Goal: Task Accomplishment & Management: Complete application form

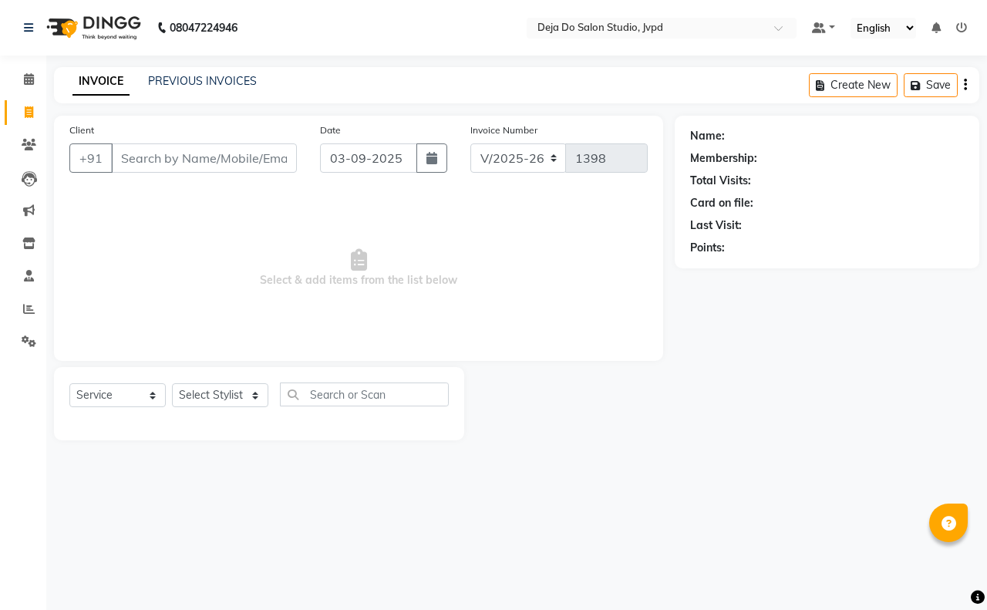
select select "7295"
select select "service"
click at [156, 158] on input "Client" at bounding box center [204, 157] width 186 height 29
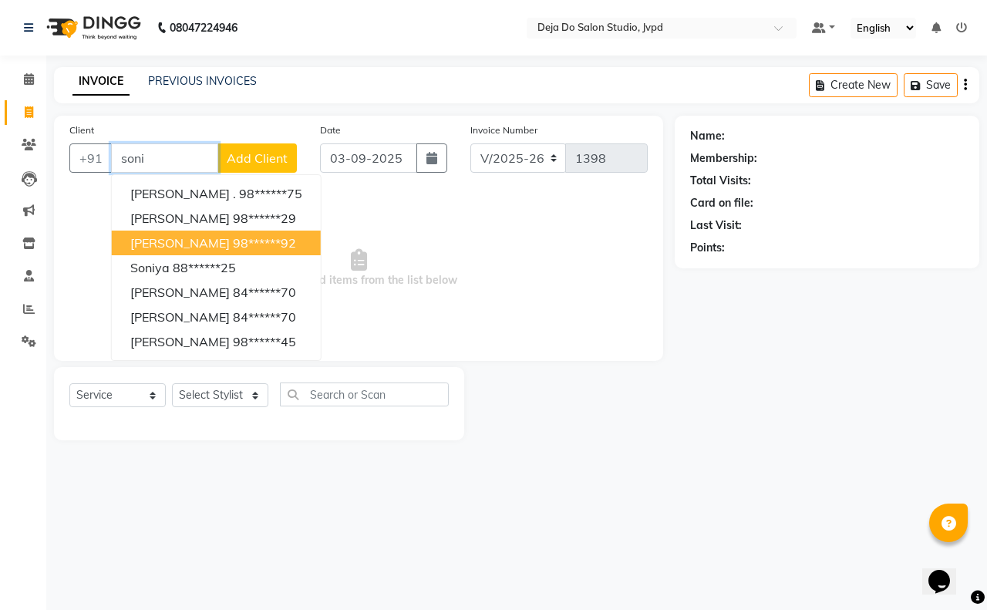
click at [200, 240] on span "[PERSON_NAME]" at bounding box center [179, 242] width 99 height 15
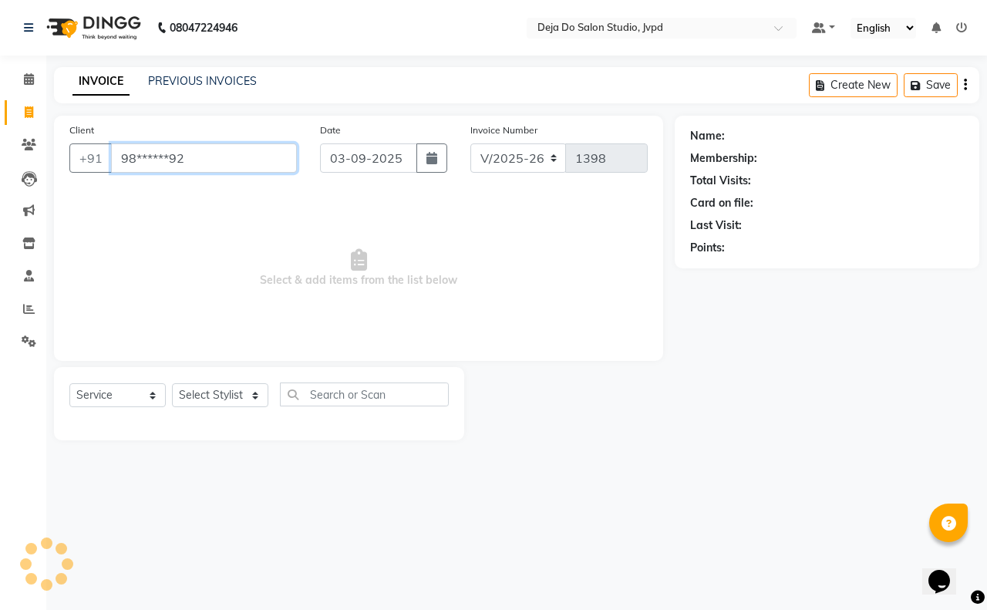
type input "98******92"
select select "1: Object"
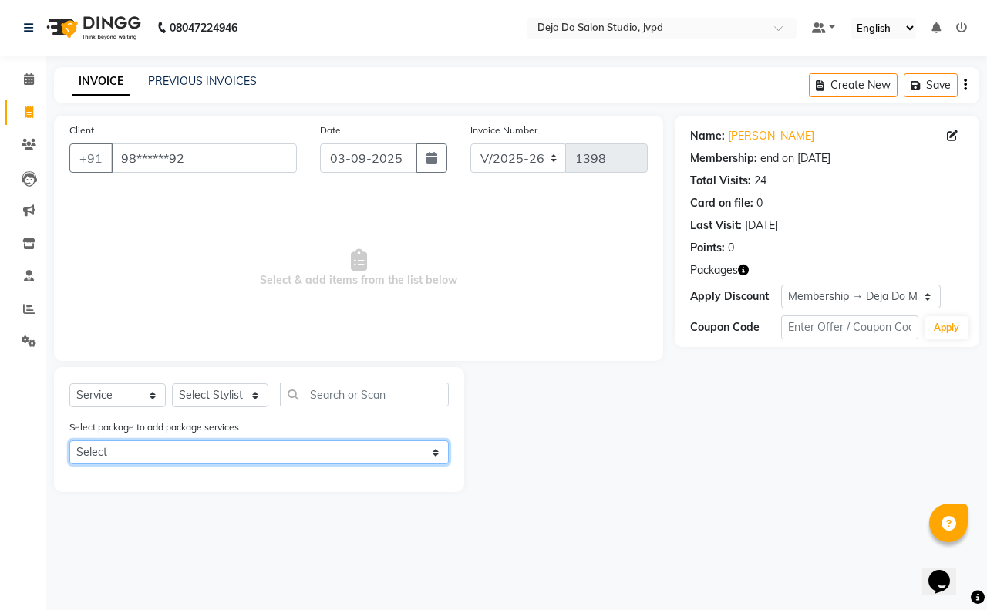
click at [226, 459] on select "Select Deja Do Membership" at bounding box center [258, 452] width 379 height 24
select select "1: Object"
click at [69, 440] on select "Select Deja Do Membership" at bounding box center [258, 452] width 379 height 24
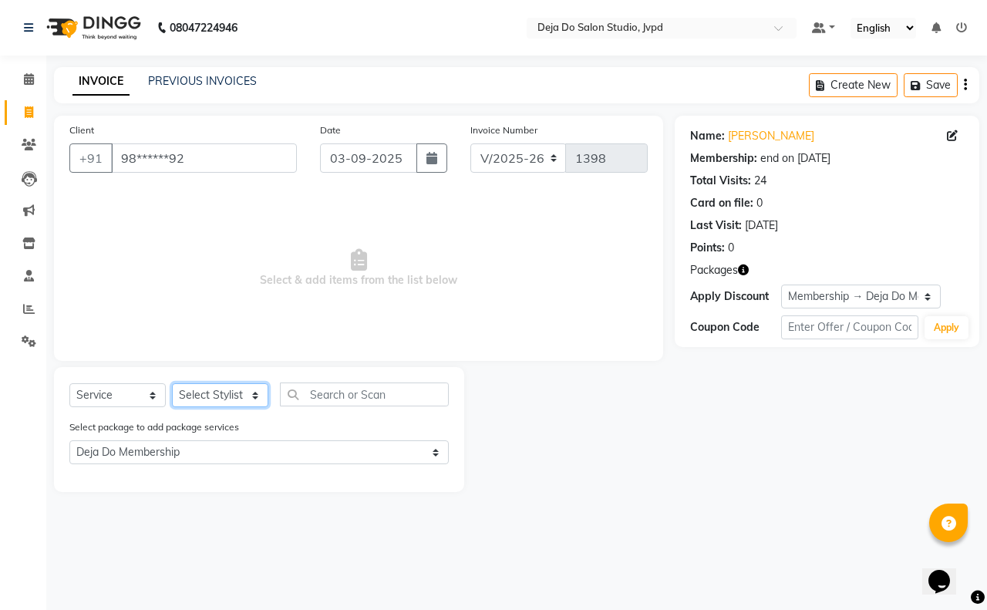
click at [225, 383] on select "Select Stylist Aditi Admin [PERSON_NAME] [PERSON_NAME] Danish Salamani [PERSON_…" at bounding box center [220, 395] width 96 height 24
select select "62497"
click at [172, 383] on select "Select Stylist Aditi Admin [PERSON_NAME] [PERSON_NAME] Danish Salamani [PERSON_…" at bounding box center [220, 395] width 96 height 24
click at [348, 398] on input "text" at bounding box center [364, 394] width 169 height 24
type input "k"
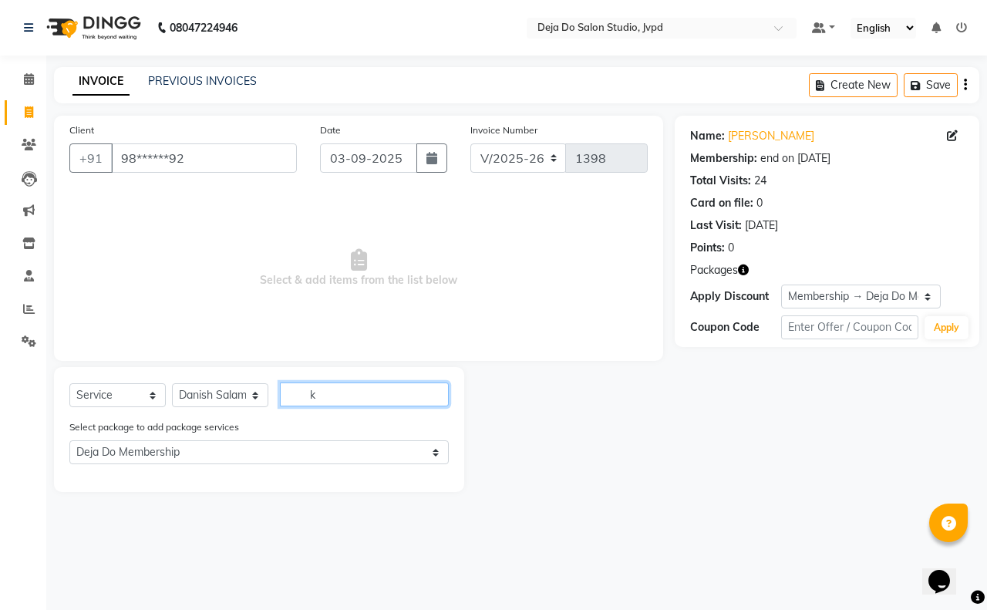
select select "0: undefined"
type input "kerat"
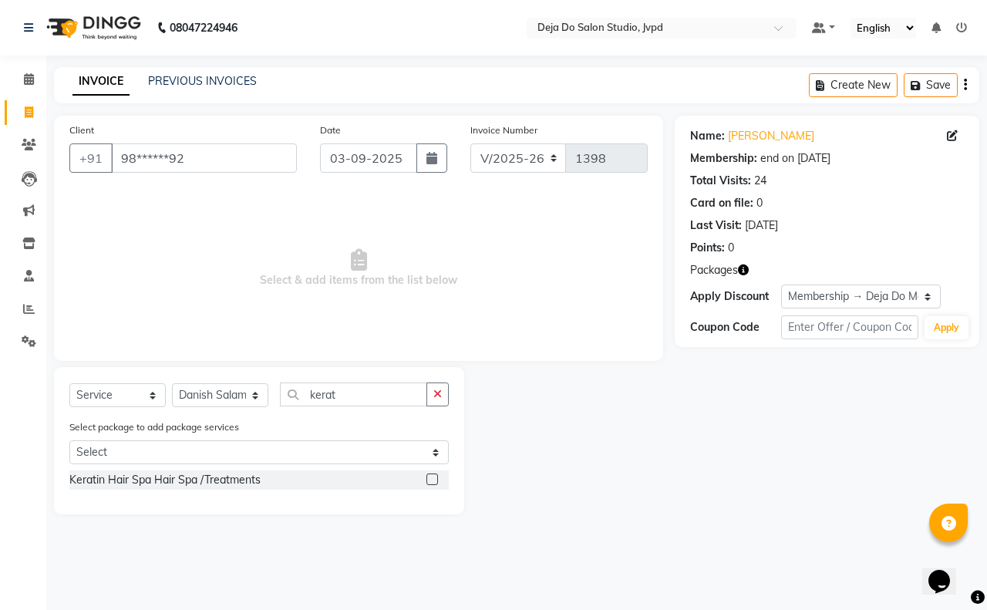
click at [432, 475] on label at bounding box center [432, 479] width 12 height 12
click at [432, 475] on input "checkbox" at bounding box center [431, 480] width 10 height 10
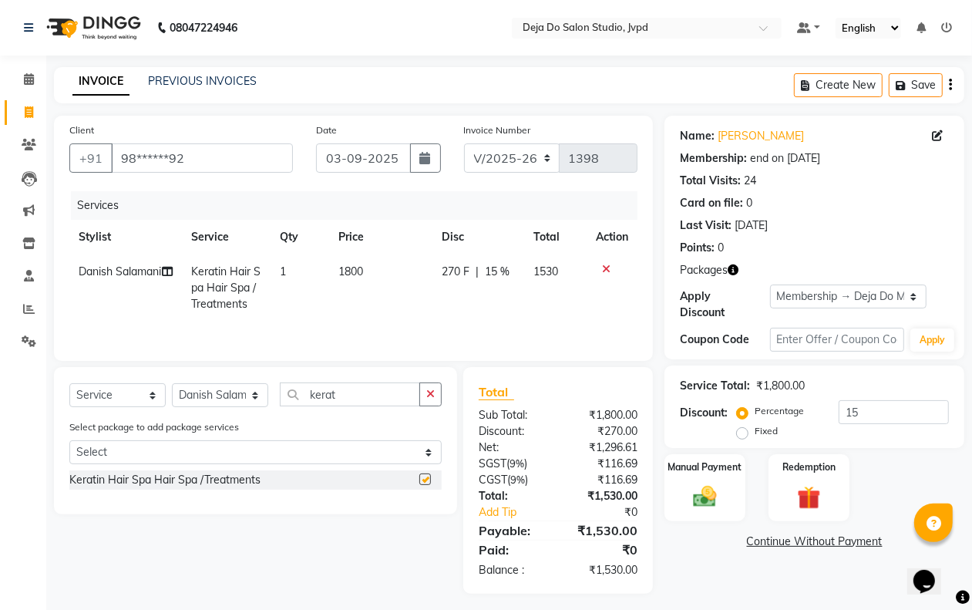
checkbox input "false"
click at [376, 282] on td "1800" at bounding box center [380, 287] width 103 height 67
select select "62497"
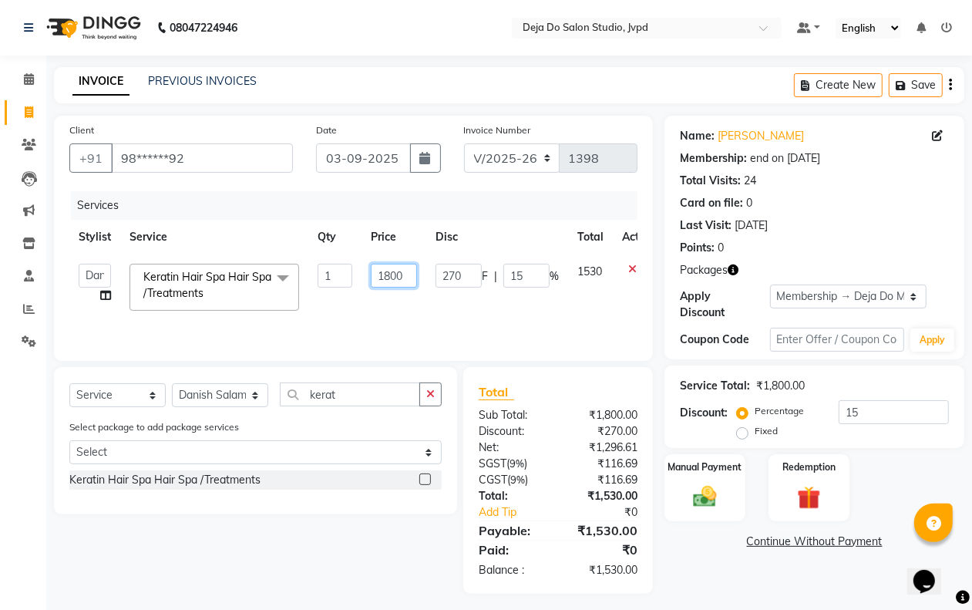
click at [390, 267] on input "1800" at bounding box center [394, 276] width 46 height 24
type input "3000"
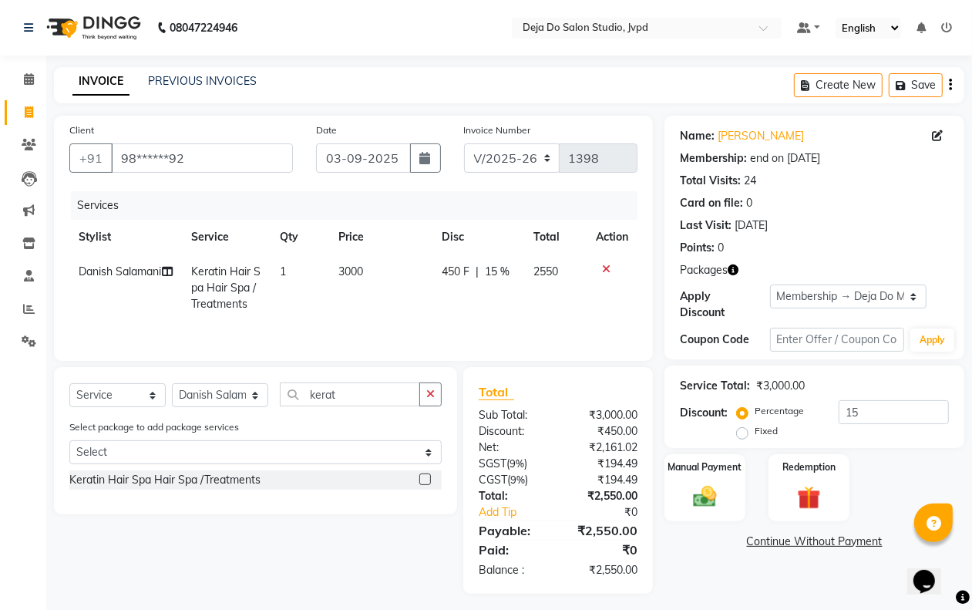
click at [436, 298] on td "450 F | 15 %" at bounding box center [478, 287] width 93 height 67
select select "62497"
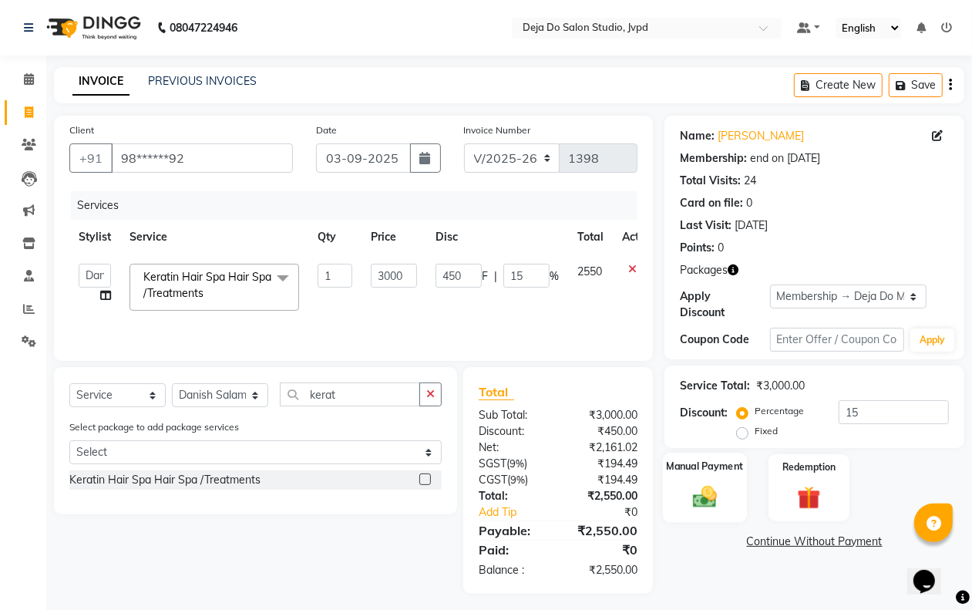
click at [726, 492] on div "Manual Payment" at bounding box center [705, 487] width 84 height 70
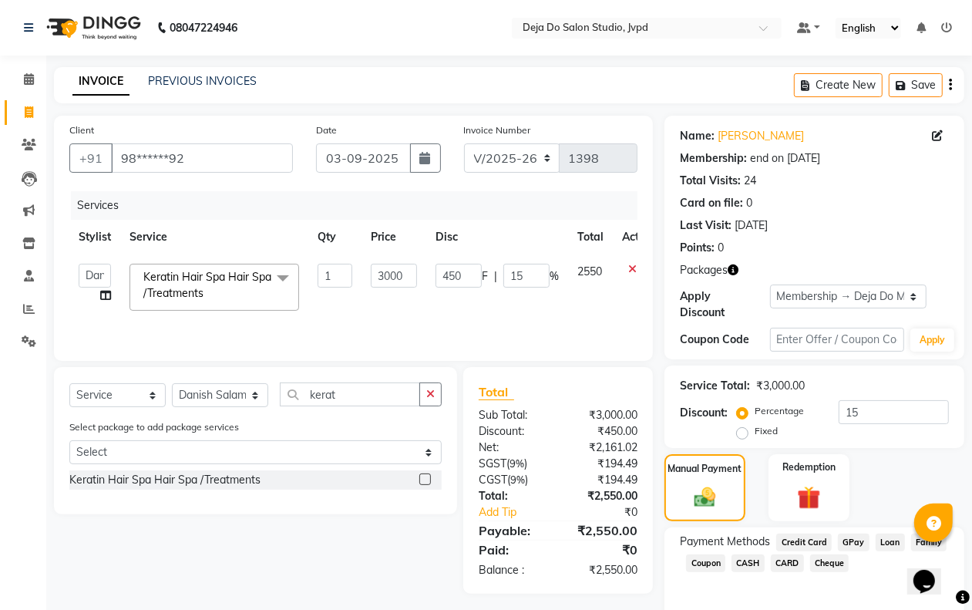
click at [753, 557] on span "CASH" at bounding box center [748, 563] width 33 height 18
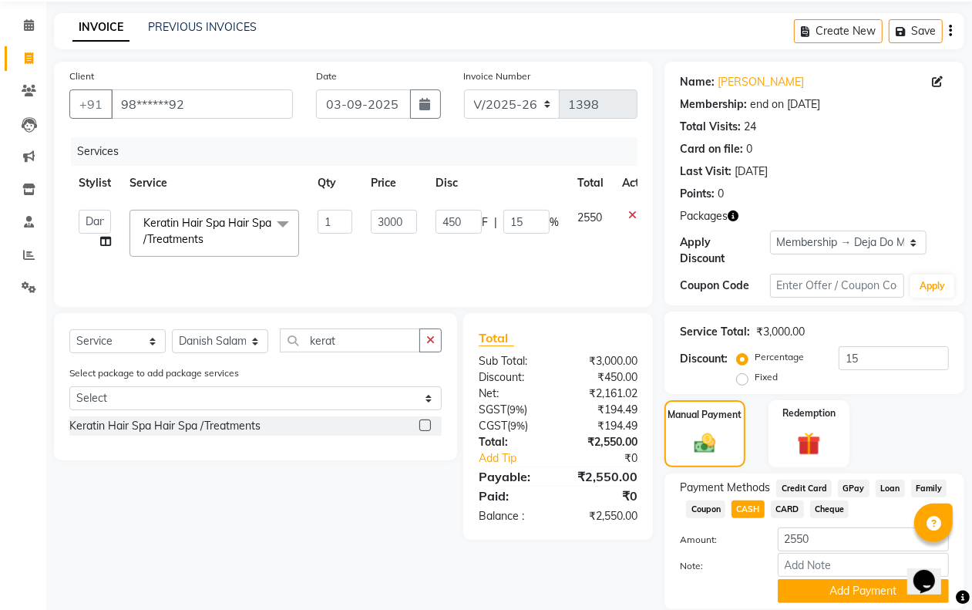
scroll to position [106, 0]
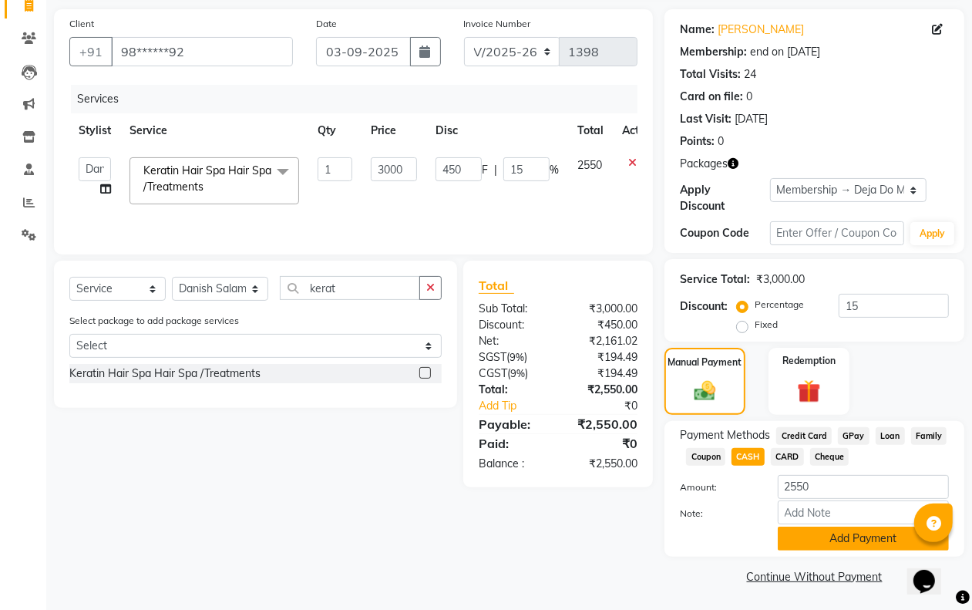
click at [802, 540] on button "Add Payment" at bounding box center [863, 538] width 171 height 24
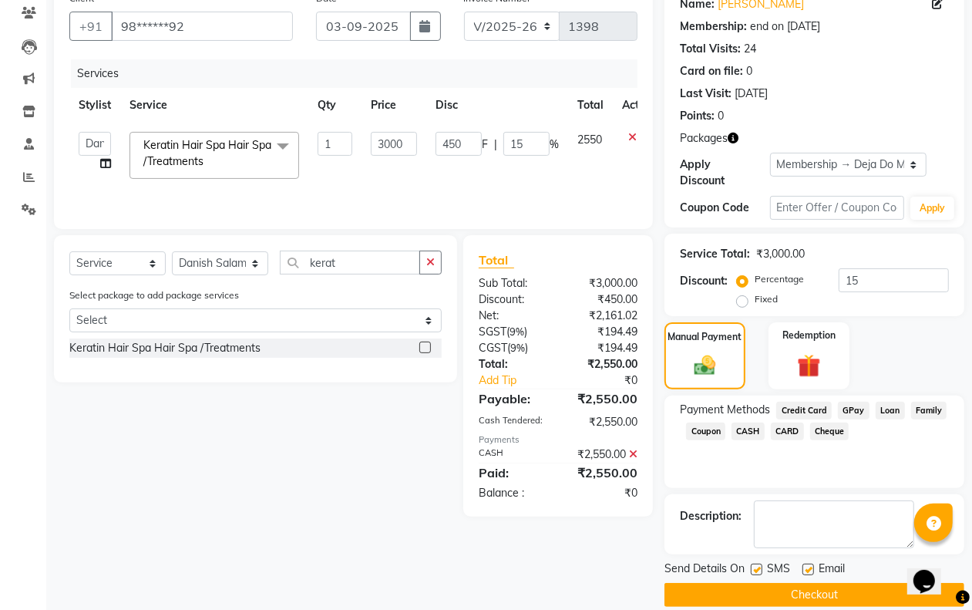
scroll to position [152, 0]
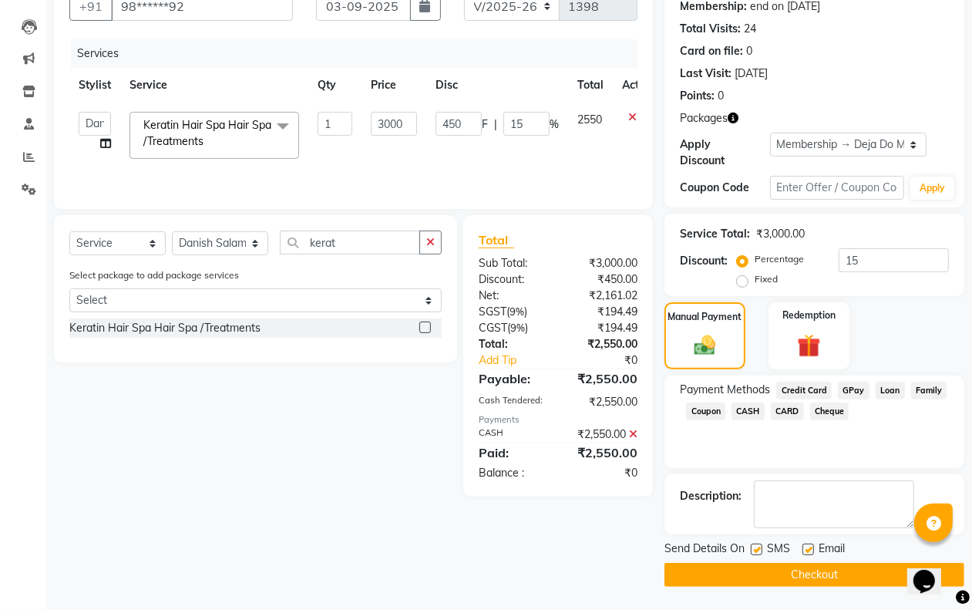
click at [755, 570] on button "Checkout" at bounding box center [814, 575] width 300 height 24
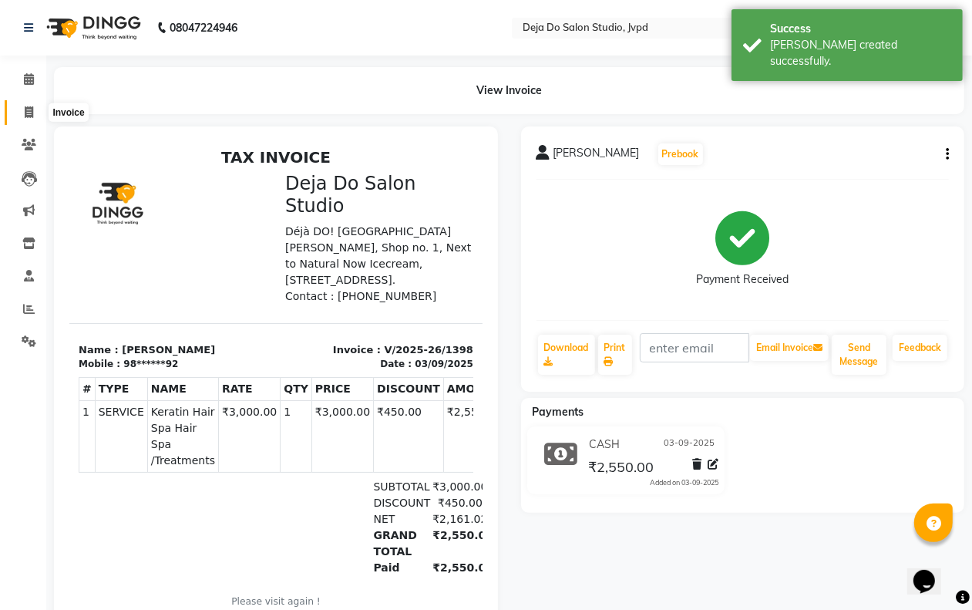
click at [29, 109] on icon at bounding box center [29, 112] width 8 height 12
select select "7295"
select select "service"
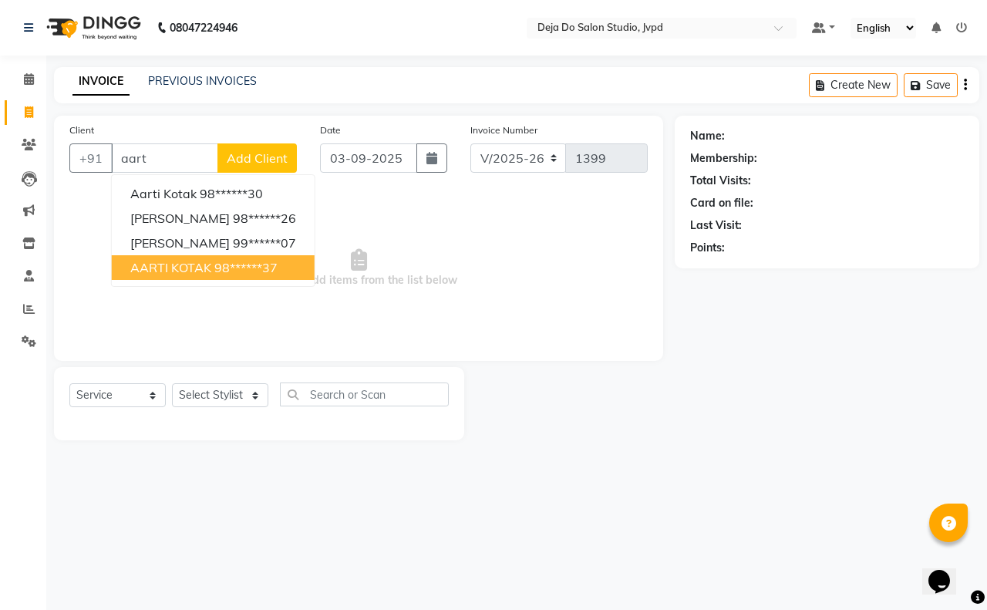
click at [183, 271] on span "AARTI KOTAK" at bounding box center [170, 267] width 81 height 15
type input "98******37"
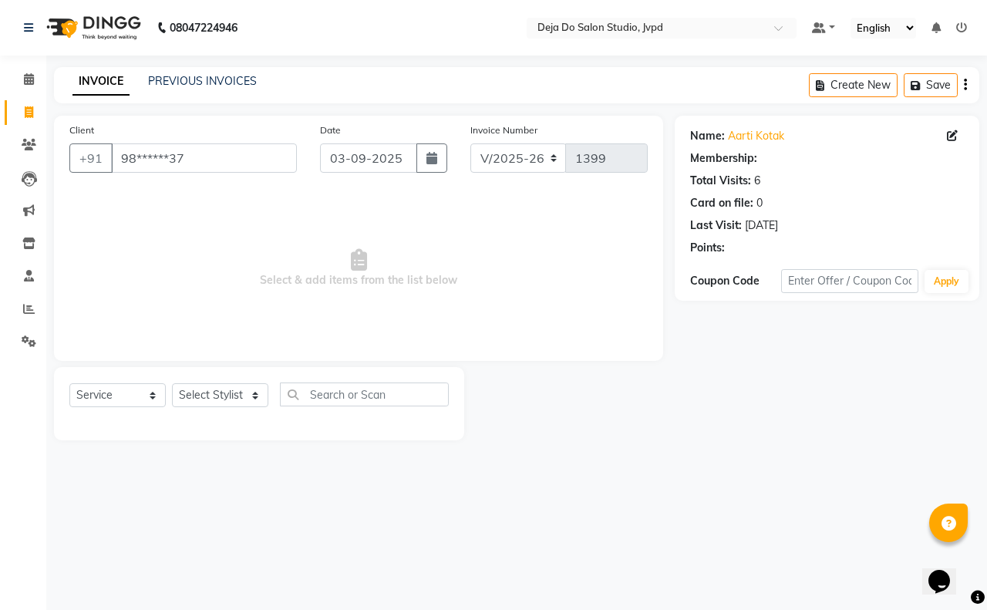
select select "1: Object"
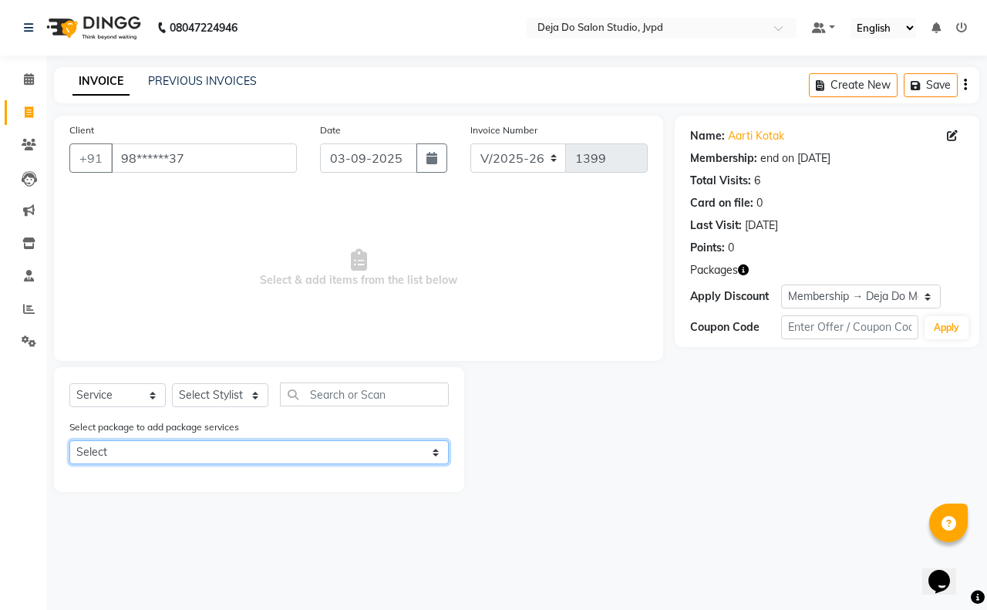
click at [201, 451] on select "Select Deja Do Membership" at bounding box center [258, 452] width 379 height 24
select select "1: Object"
click at [69, 440] on select "Select Deja Do Membership" at bounding box center [258, 452] width 379 height 24
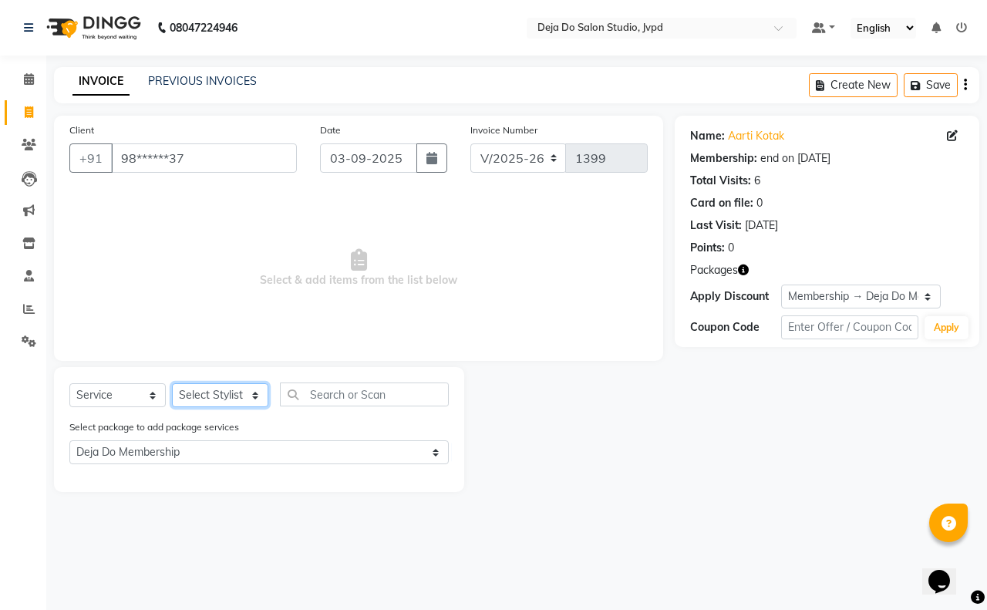
click at [226, 397] on select "Select Stylist Aditi Admin [PERSON_NAME] [PERSON_NAME] Danish Salamani [PERSON_…" at bounding box center [220, 395] width 96 height 24
select select "62498"
click at [172, 383] on select "Select Stylist Aditi Admin [PERSON_NAME] [PERSON_NAME] Danish Salamani [PERSON_…" at bounding box center [220, 395] width 96 height 24
click at [364, 395] on input "text" at bounding box center [364, 394] width 169 height 24
type input "h"
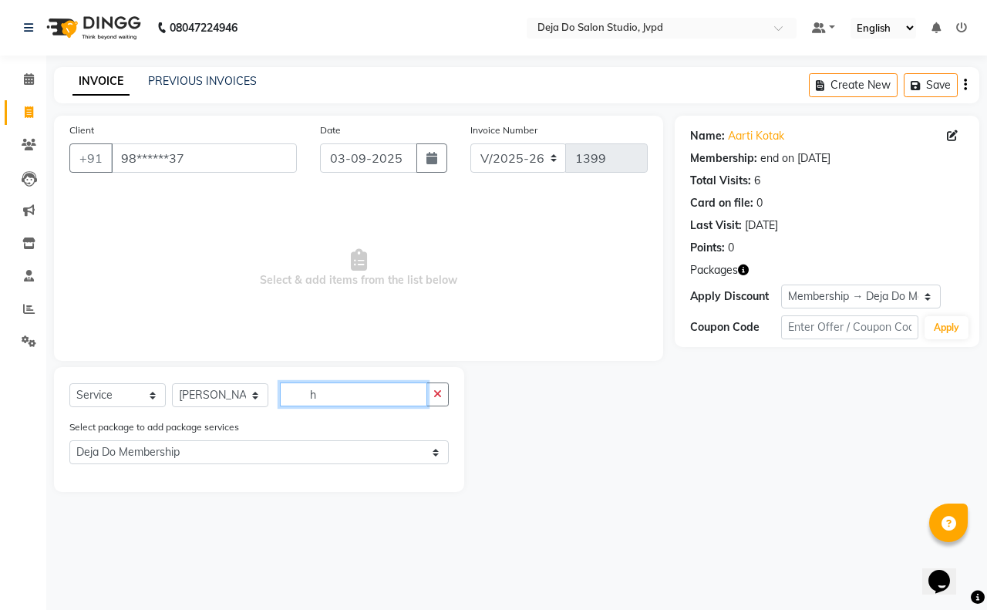
select select "0: undefined"
type input "h"
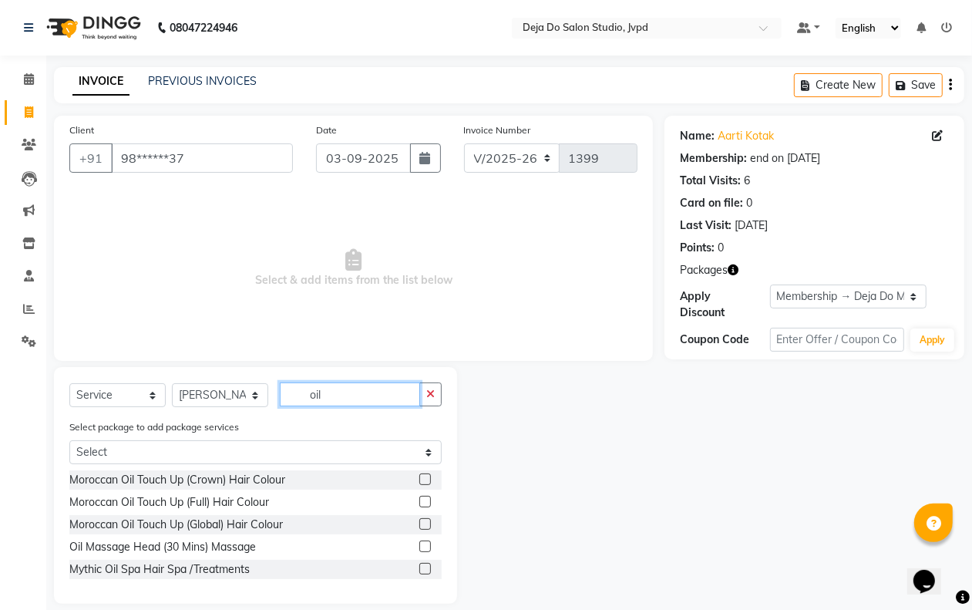
type input "oil"
click at [434, 542] on div at bounding box center [430, 546] width 22 height 19
click at [421, 542] on label at bounding box center [425, 546] width 12 height 12
click at [421, 542] on input "checkbox" at bounding box center [424, 547] width 10 height 10
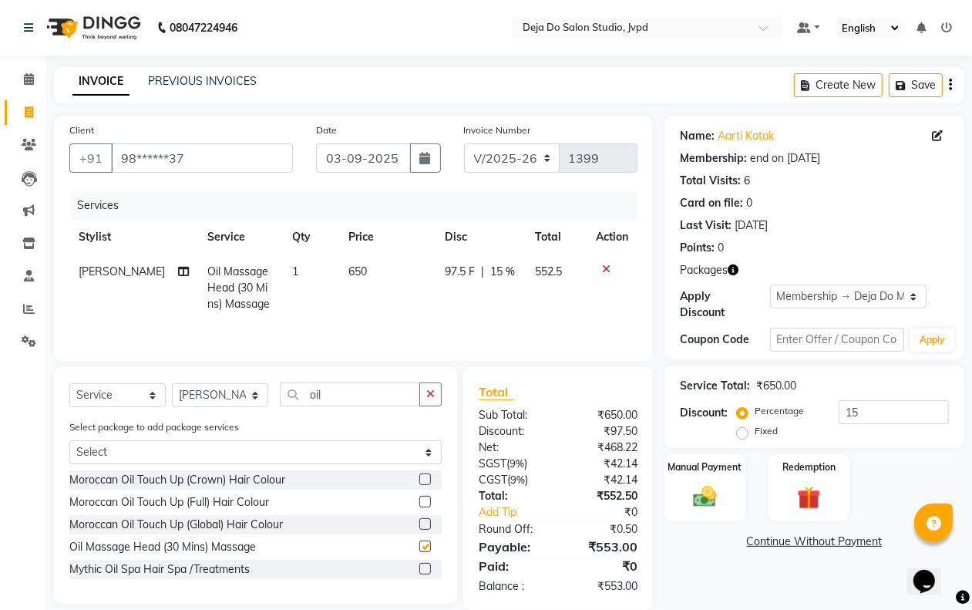
checkbox input "false"
click at [385, 281] on td "650" at bounding box center [387, 287] width 97 height 67
select select "62498"
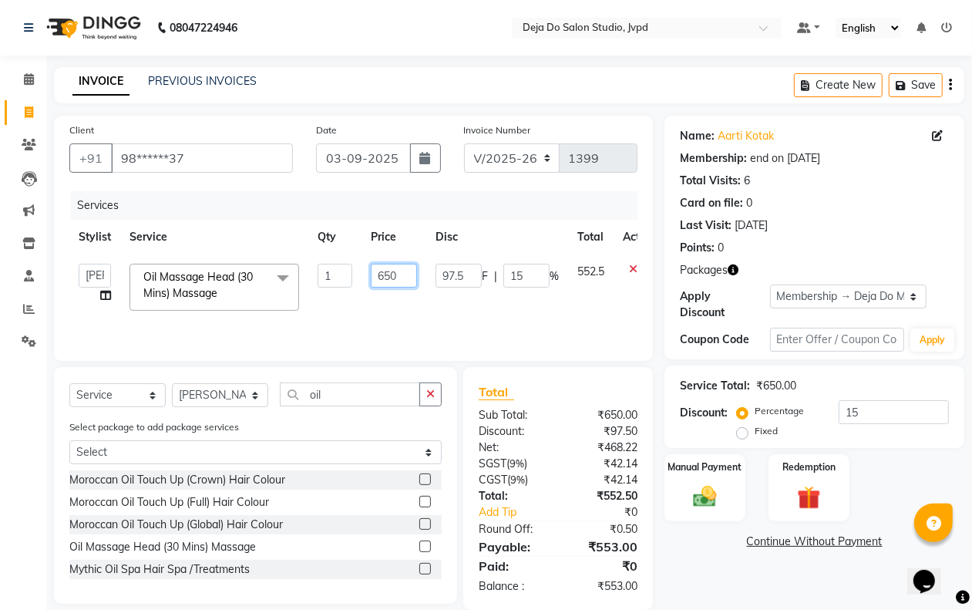
click at [394, 268] on input "650" at bounding box center [394, 276] width 46 height 24
type input "600"
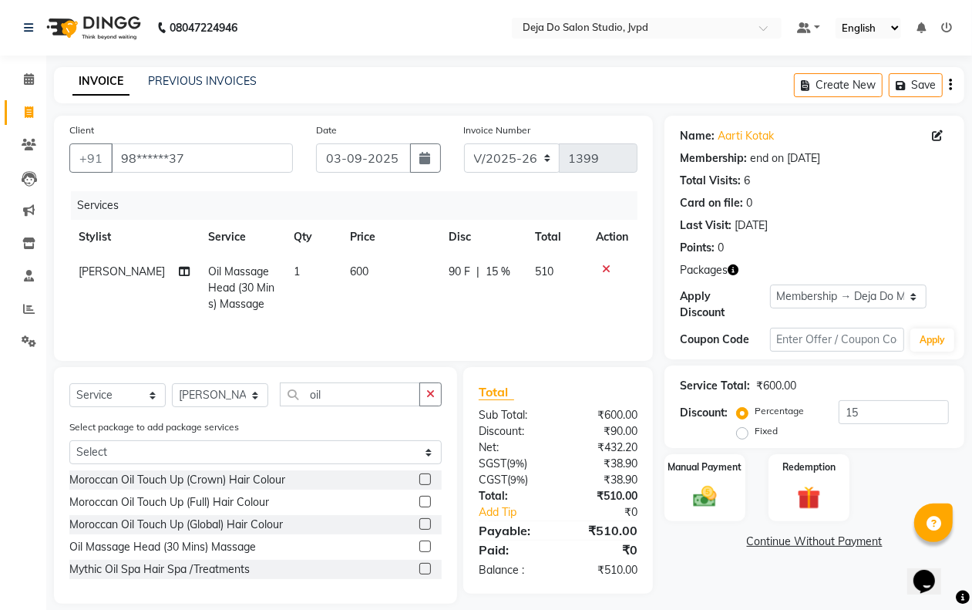
click at [503, 304] on td "90 F | 15 %" at bounding box center [482, 287] width 87 height 67
select select "62498"
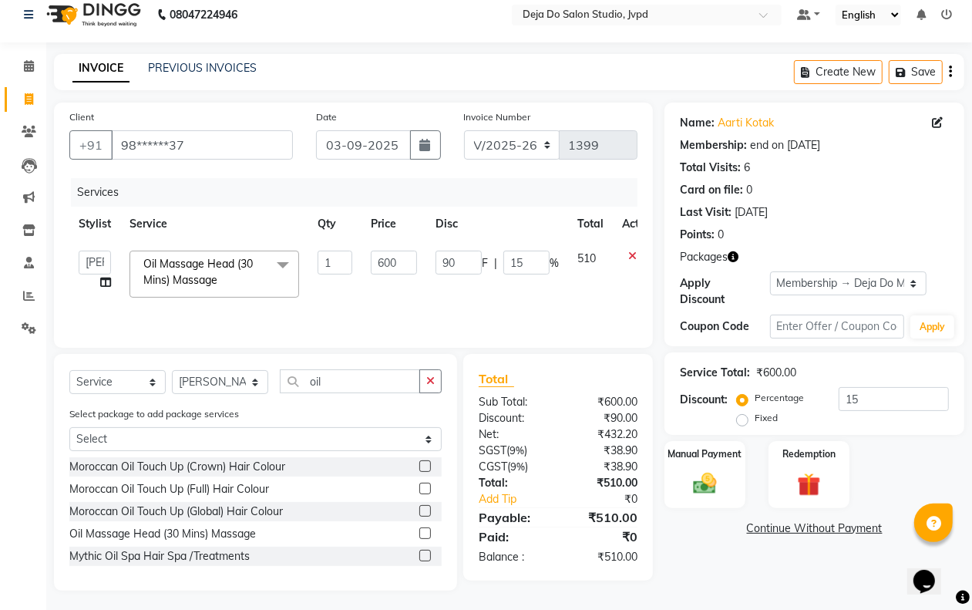
scroll to position [17, 0]
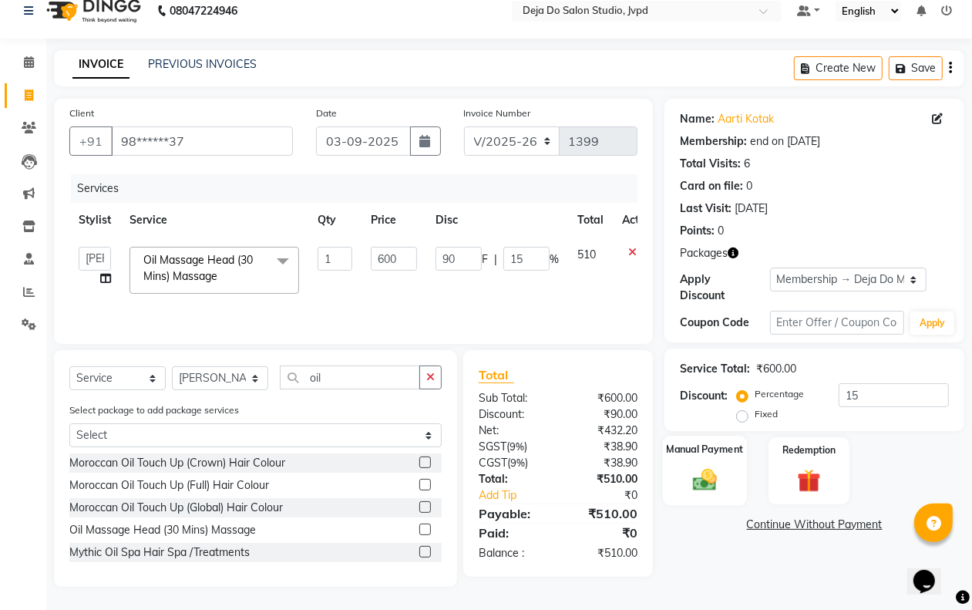
click at [714, 479] on img at bounding box center [704, 480] width 39 height 28
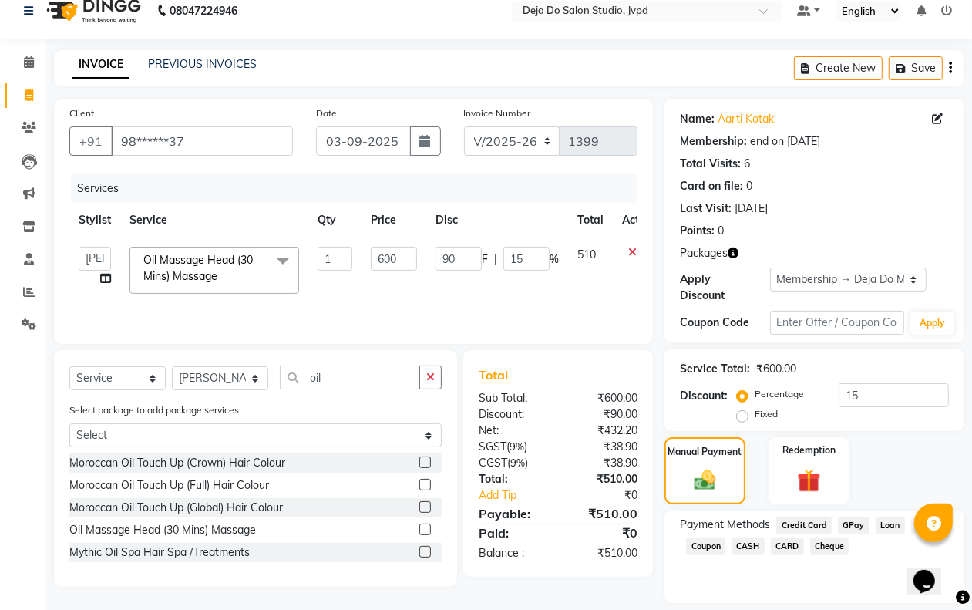
click at [745, 545] on span "CASH" at bounding box center [748, 546] width 33 height 18
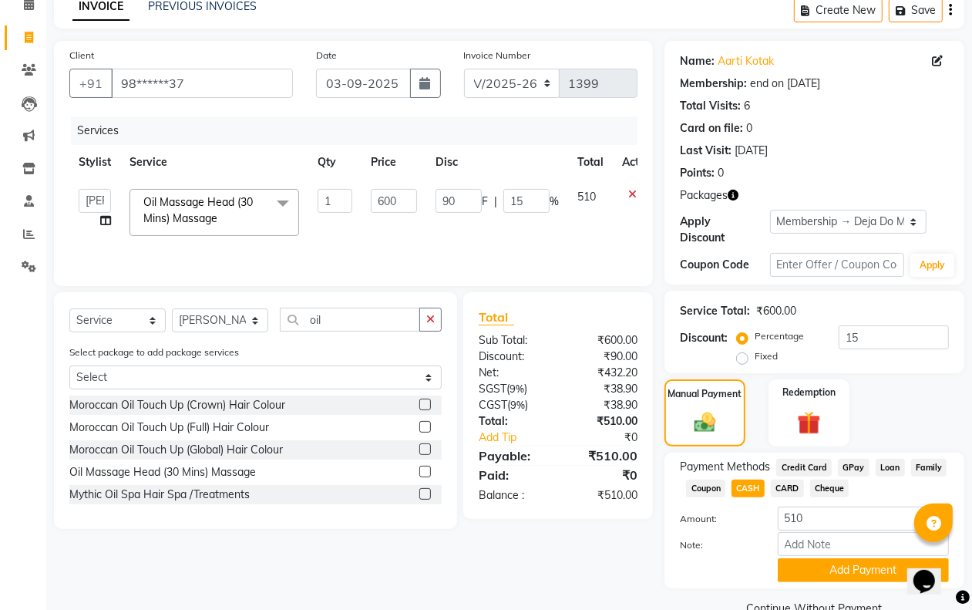
scroll to position [106, 0]
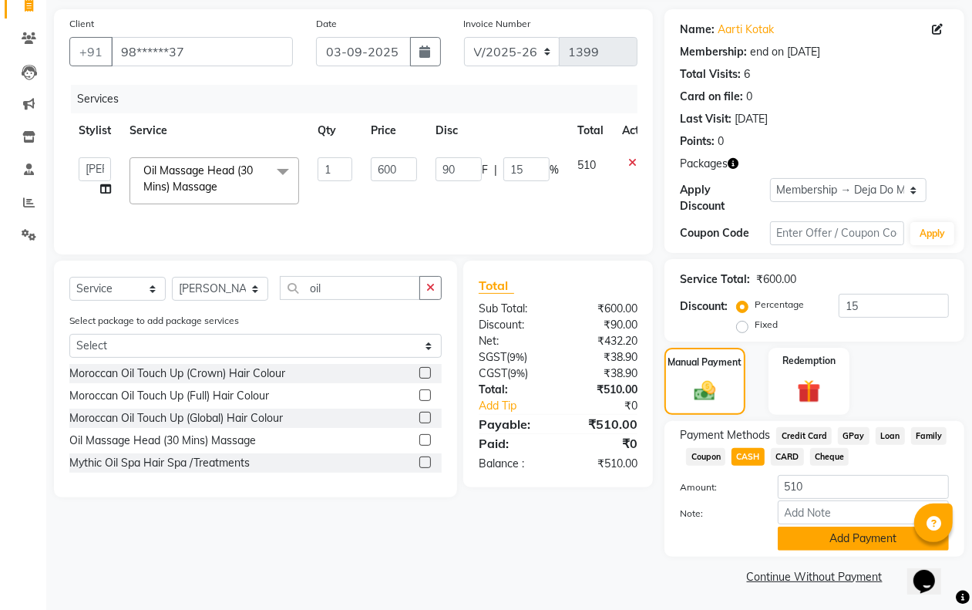
click at [836, 530] on button "Add Payment" at bounding box center [863, 538] width 171 height 24
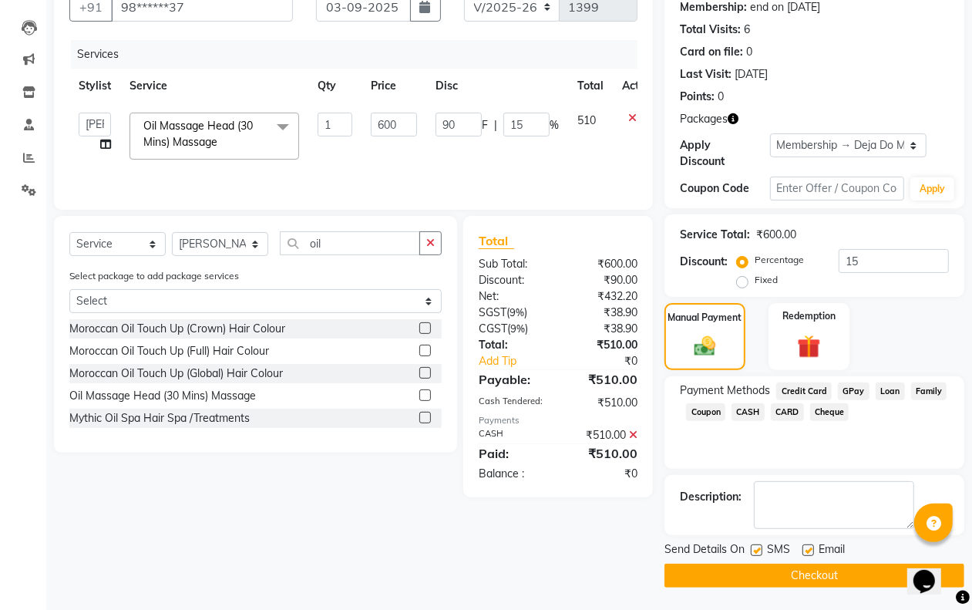
scroll to position [152, 0]
click at [826, 570] on button "Checkout" at bounding box center [814, 575] width 300 height 24
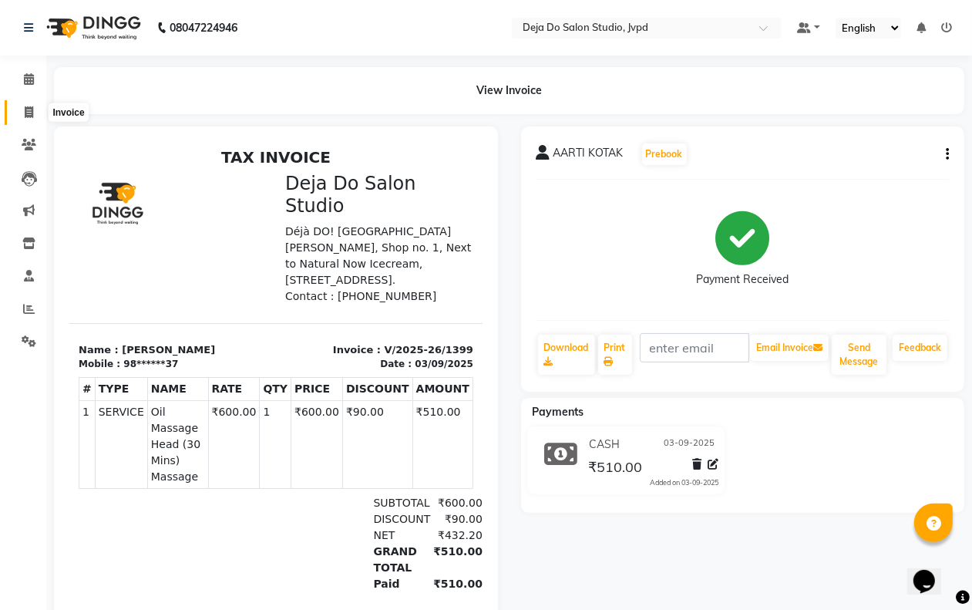
click at [25, 106] on icon at bounding box center [29, 112] width 8 height 12
select select "7295"
select select "service"
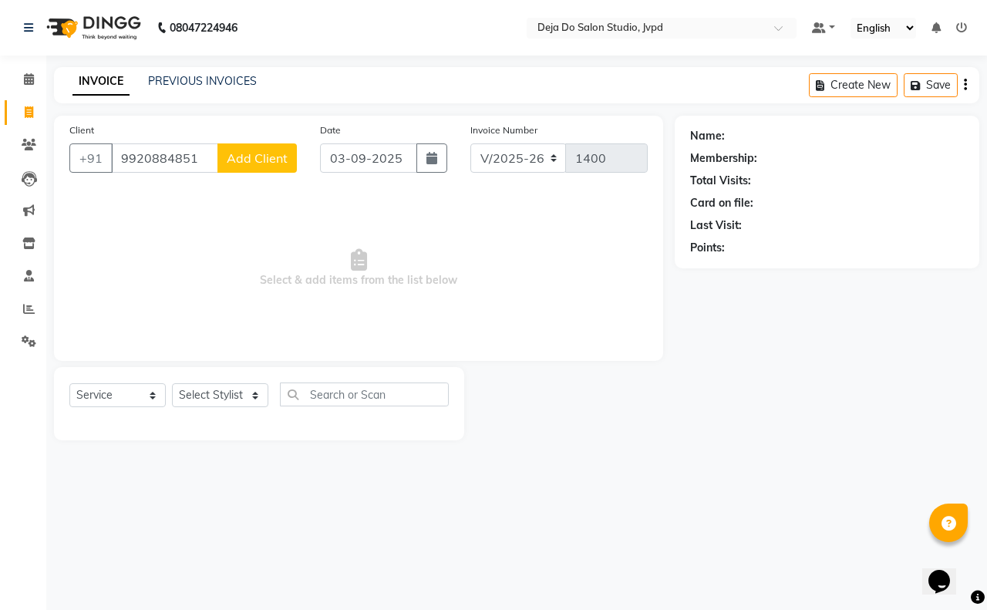
type input "9920884851"
click at [237, 156] on span "Add Client" at bounding box center [257, 157] width 61 height 15
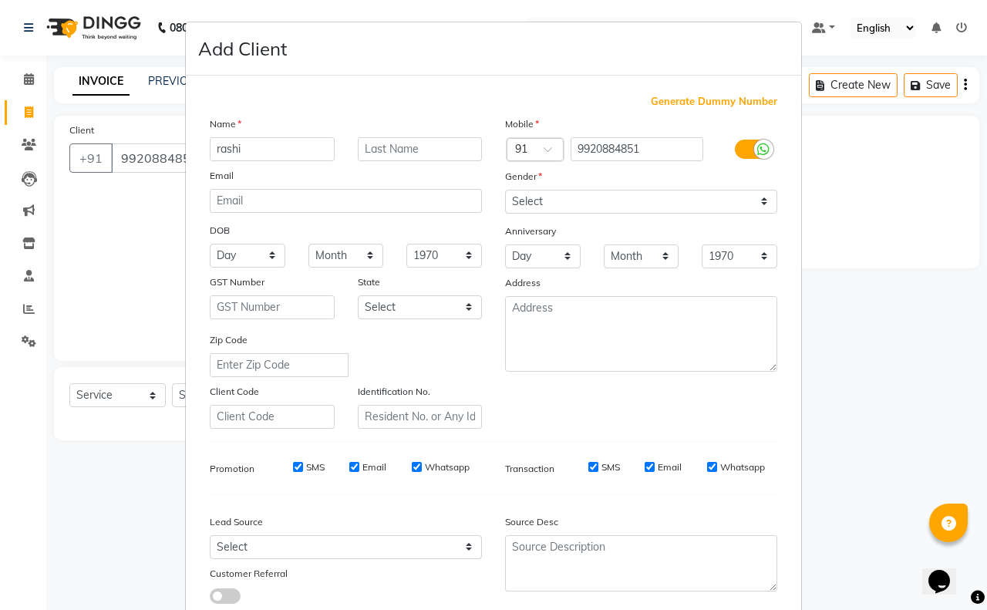
type input "rashi"
click at [505, 199] on select "Select [DEMOGRAPHIC_DATA] [DEMOGRAPHIC_DATA] Other Prefer Not To Say" at bounding box center [641, 202] width 272 height 24
select select "[DEMOGRAPHIC_DATA]"
click at [505, 190] on select "Select [DEMOGRAPHIC_DATA] [DEMOGRAPHIC_DATA] Other Prefer Not To Say" at bounding box center [641, 202] width 272 height 24
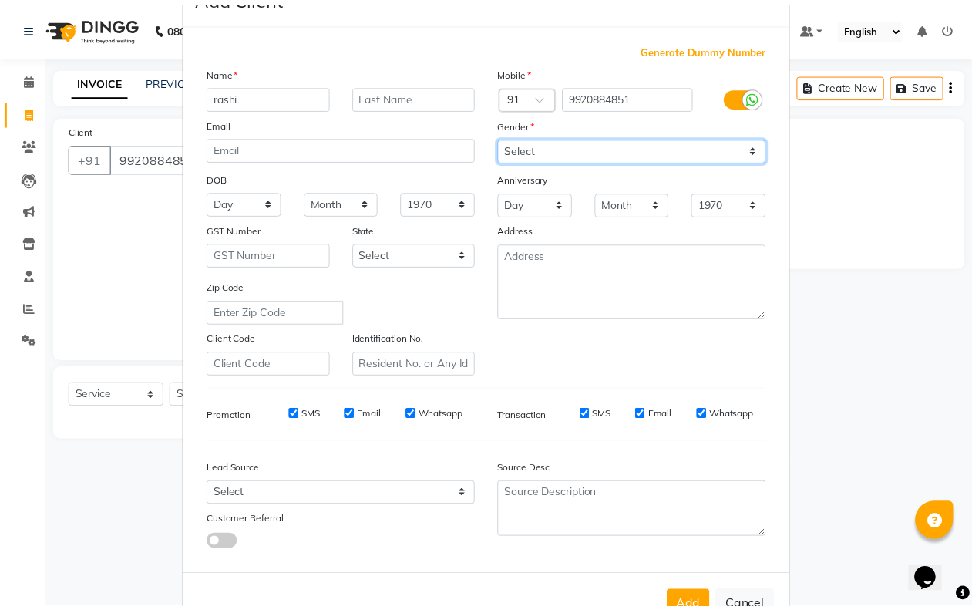
scroll to position [96, 0]
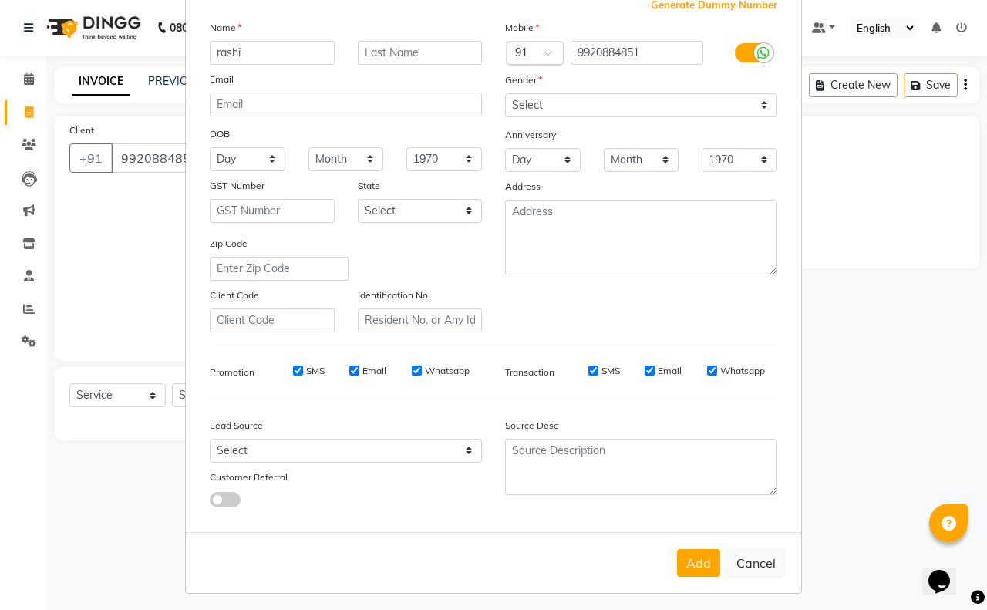
click at [698, 553] on button "Add" at bounding box center [698, 563] width 43 height 28
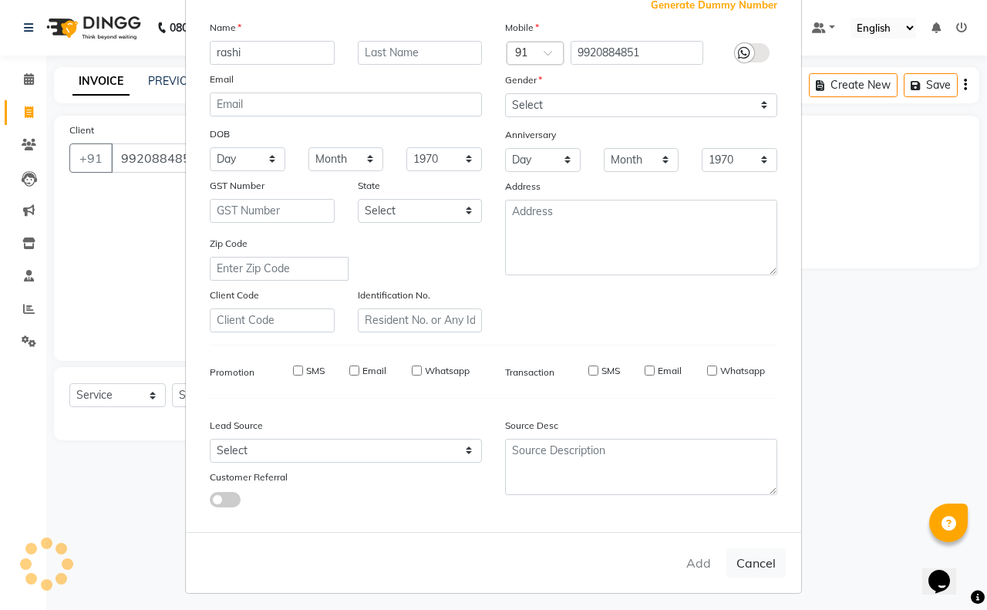
type input "99******51"
select select
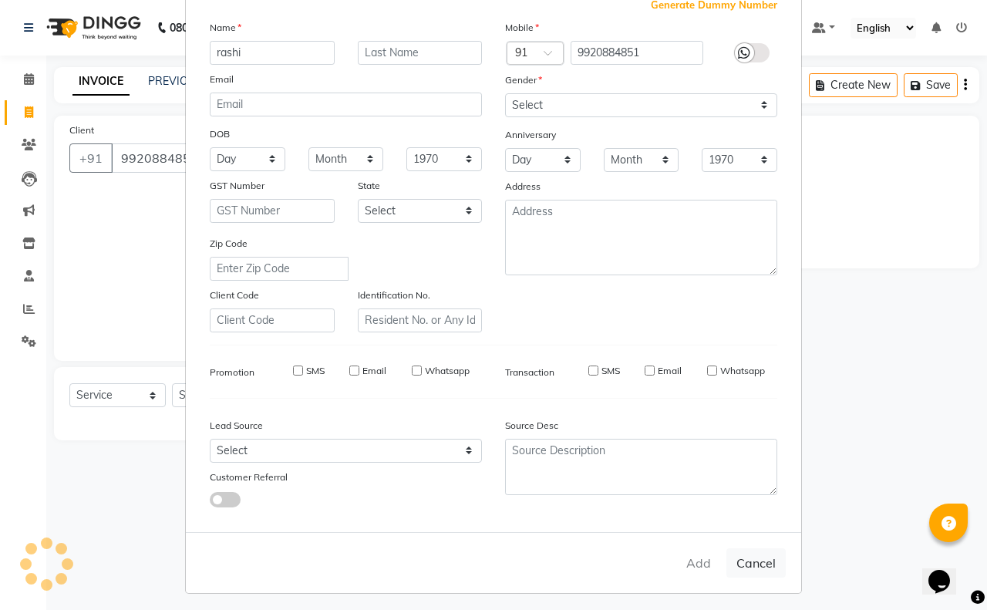
select select
checkbox input "false"
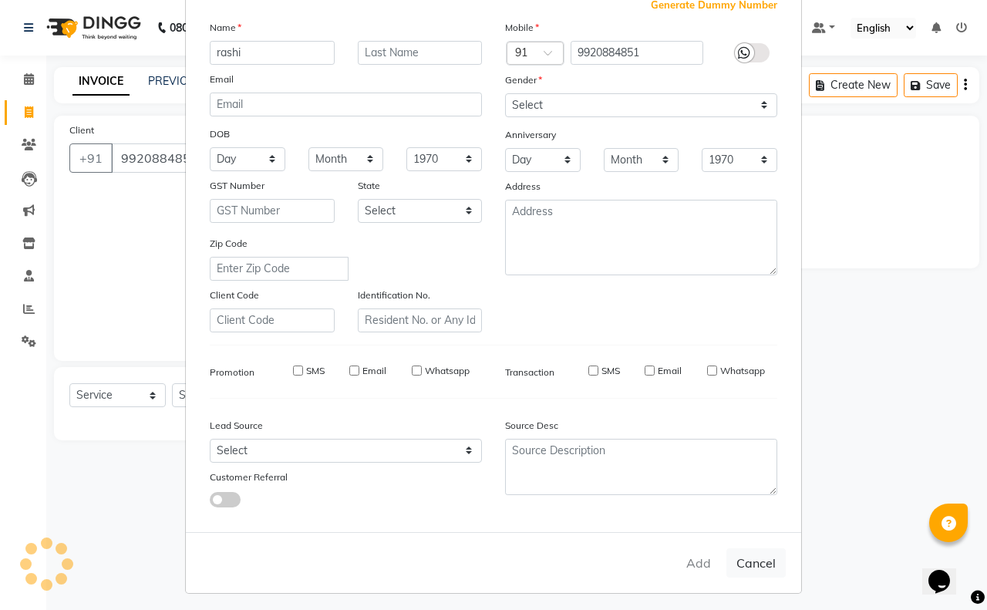
checkbox input "false"
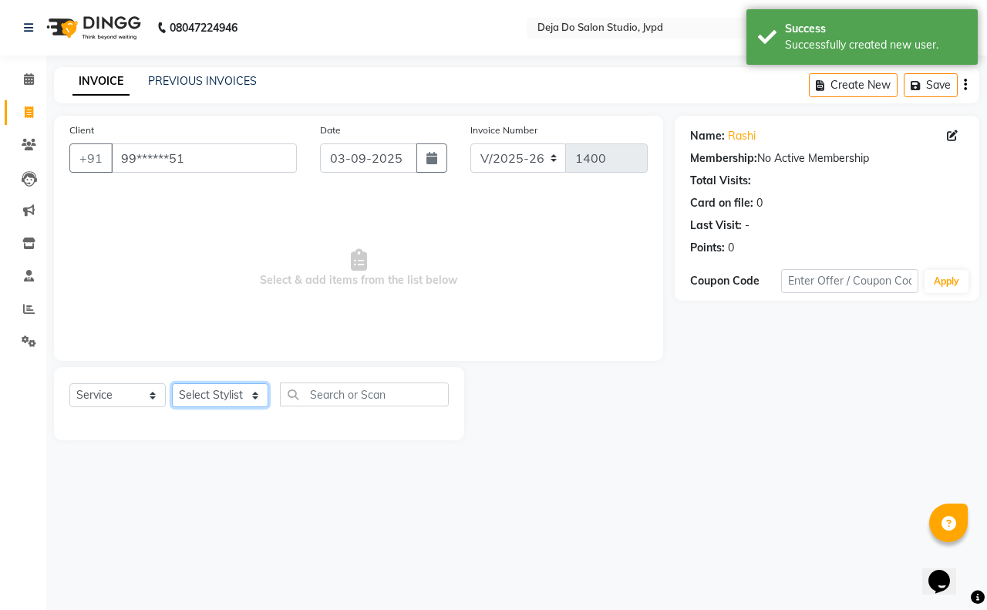
click at [225, 392] on select "Select Stylist Aditi Admin [PERSON_NAME] [PERSON_NAME] Danish Salamani [PERSON_…" at bounding box center [220, 395] width 96 height 24
select select "62497"
click at [172, 383] on select "Select Stylist Aditi Admin [PERSON_NAME] [PERSON_NAME] Danish Salamani [PERSON_…" at bounding box center [220, 395] width 96 height 24
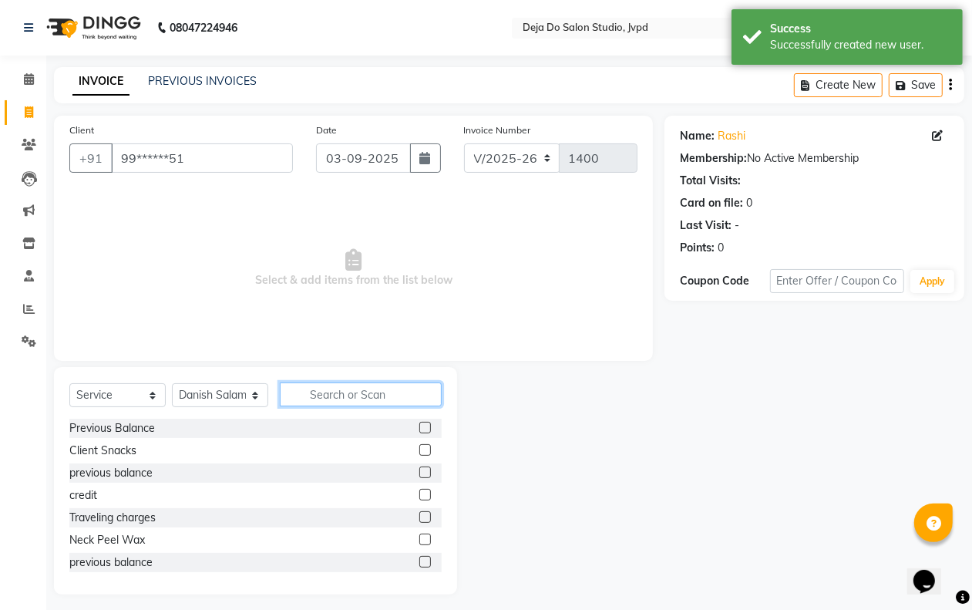
click at [392, 402] on input "text" at bounding box center [361, 394] width 162 height 24
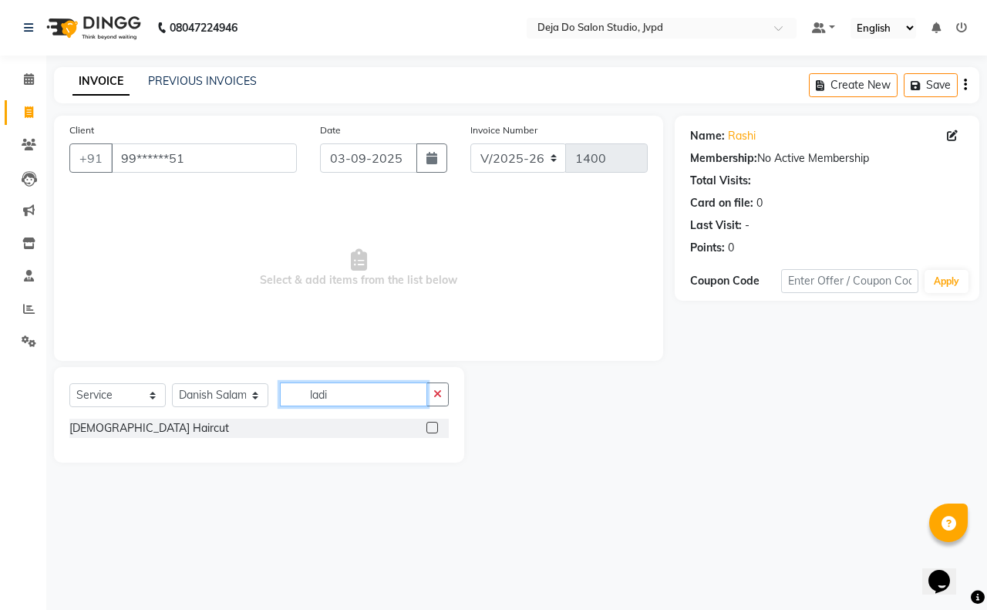
type input "ladi"
click at [432, 425] on label at bounding box center [432, 428] width 12 height 12
click at [432, 425] on input "checkbox" at bounding box center [431, 428] width 10 height 10
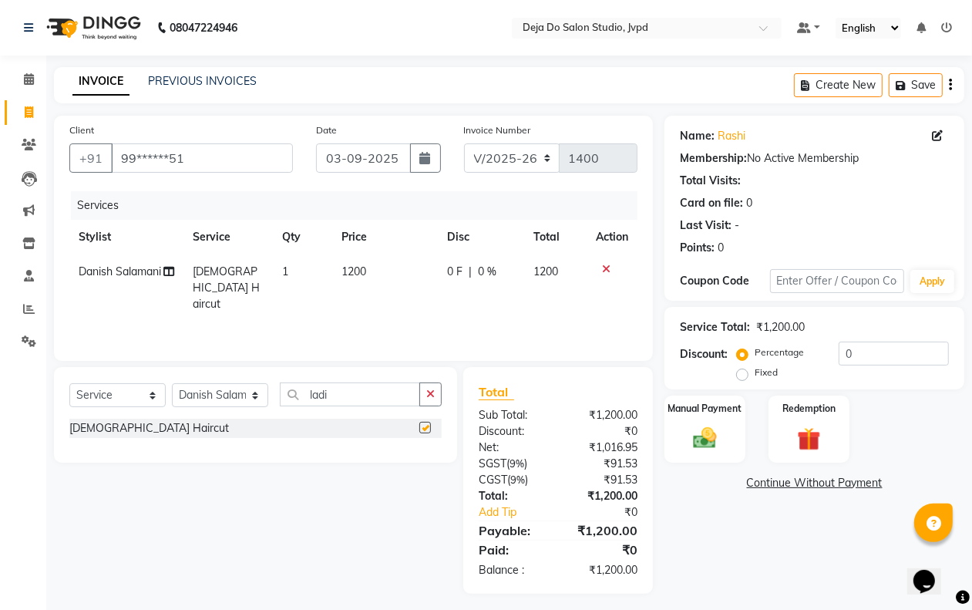
checkbox input "false"
click at [711, 417] on div "Manual Payment" at bounding box center [705, 429] width 84 height 70
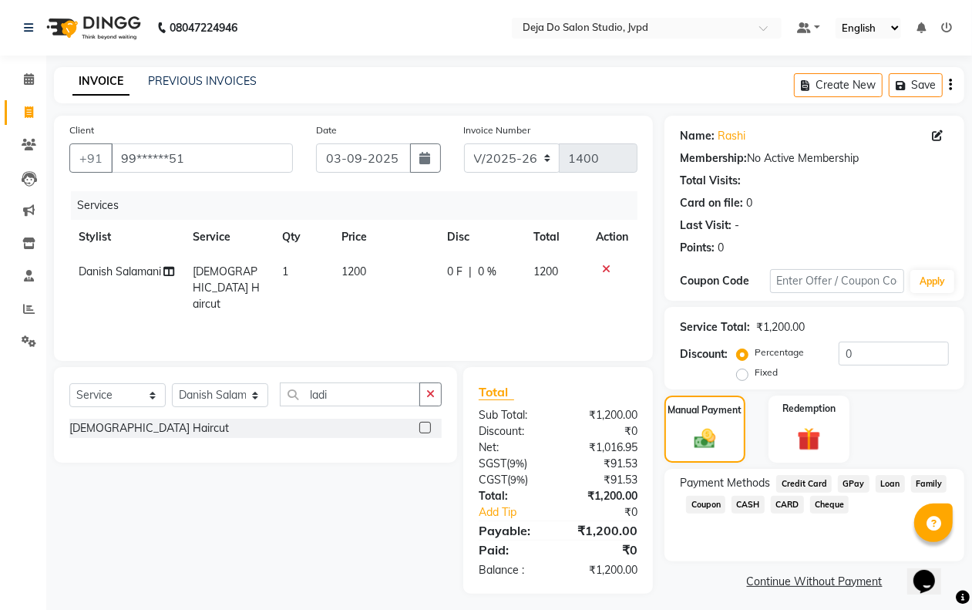
click at [856, 484] on span "GPay" at bounding box center [854, 484] width 32 height 18
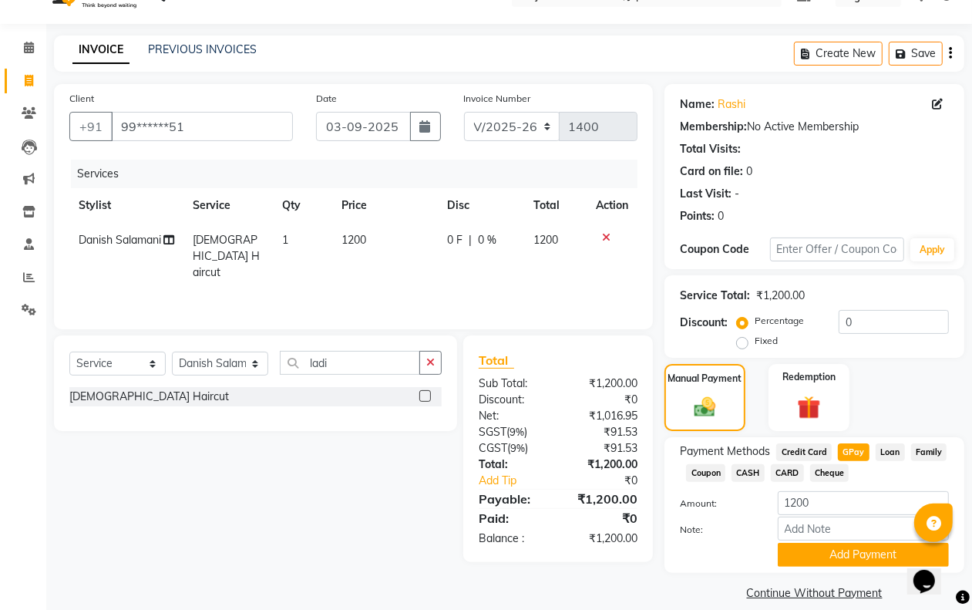
scroll to position [48, 0]
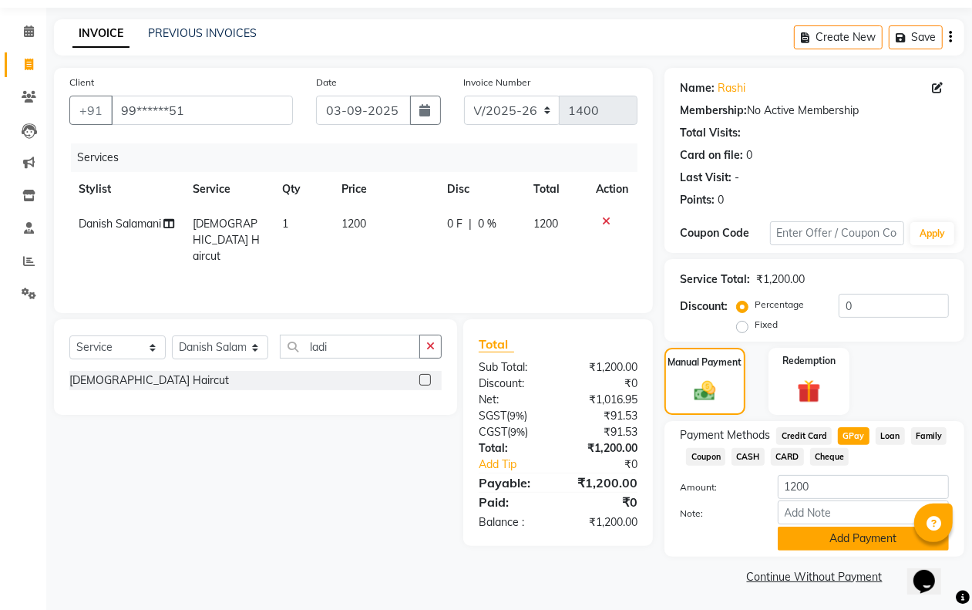
click at [844, 538] on button "Add Payment" at bounding box center [863, 538] width 171 height 24
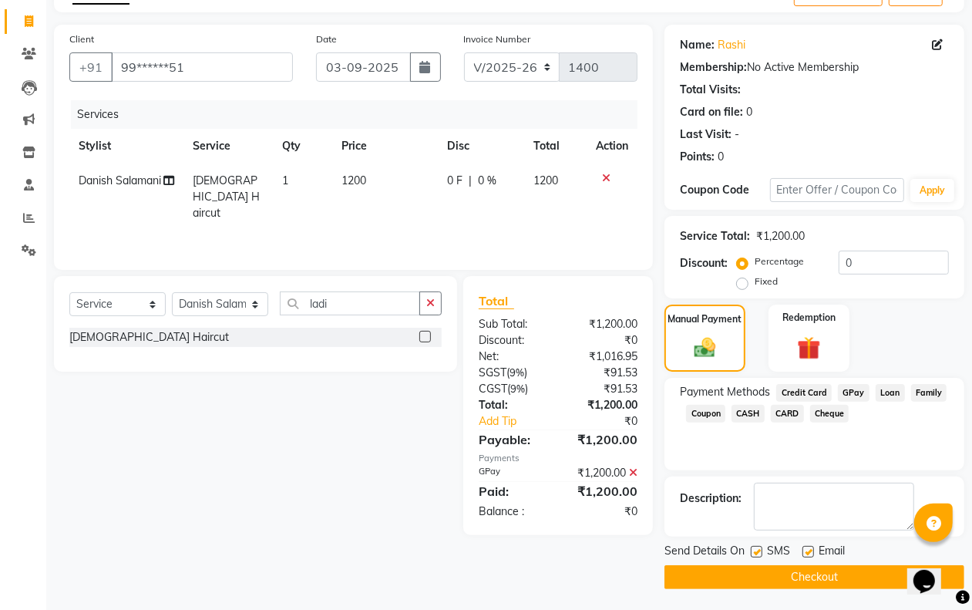
scroll to position [93, 0]
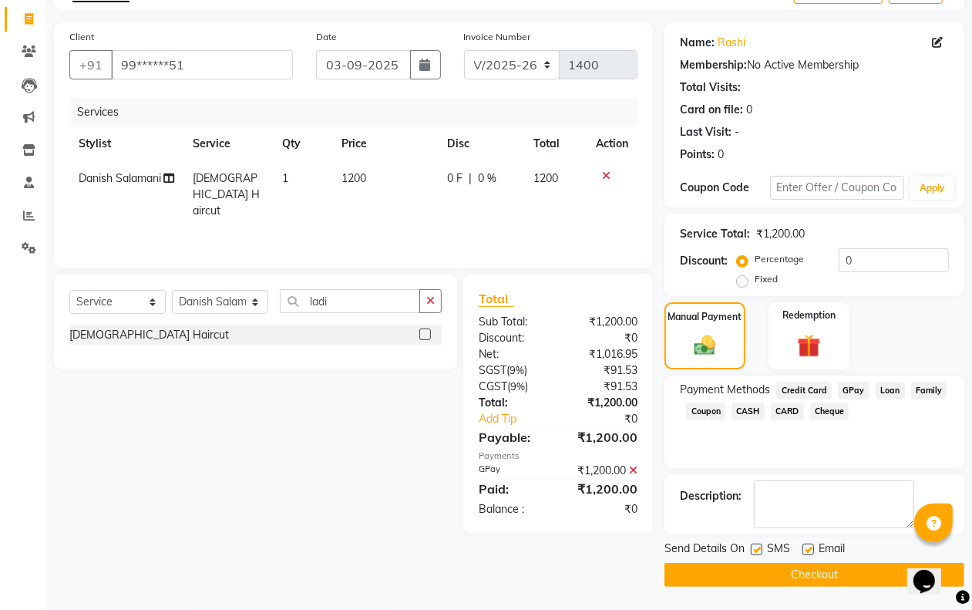
click at [829, 572] on button "Checkout" at bounding box center [814, 575] width 300 height 24
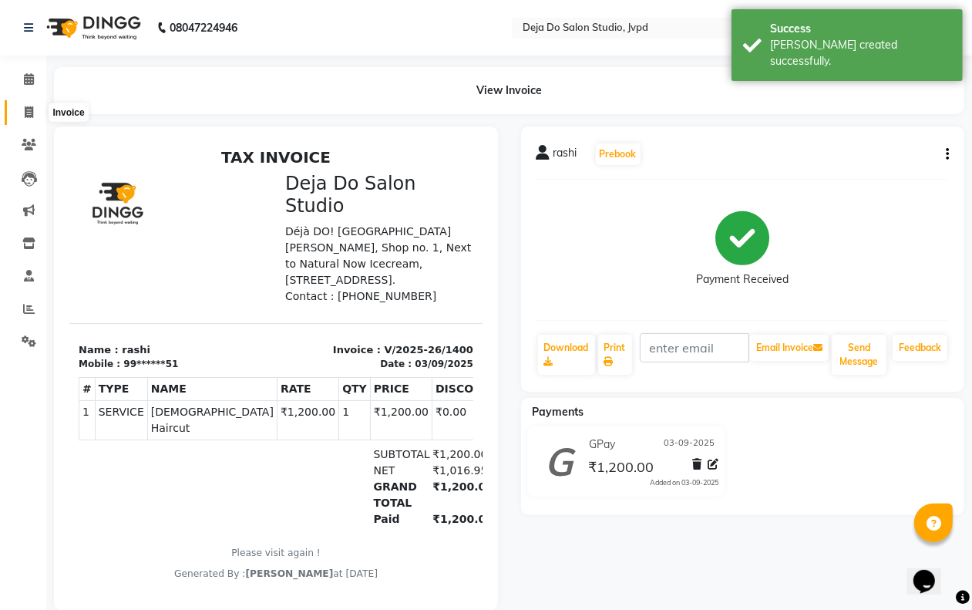
click at [33, 106] on span at bounding box center [28, 113] width 27 height 18
select select "7295"
select select "service"
